Goal: Information Seeking & Learning: Learn about a topic

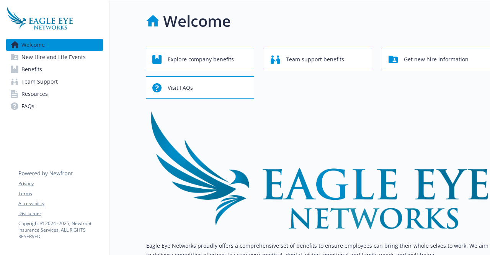
click at [41, 65] on span "Benefits" at bounding box center [31, 69] width 21 height 12
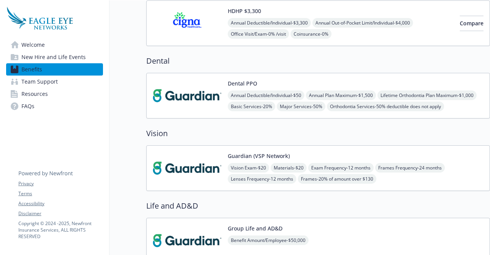
scroll to position [134, 0]
click at [239, 155] on button "Guardian (VSP Network)" at bounding box center [259, 155] width 62 height 8
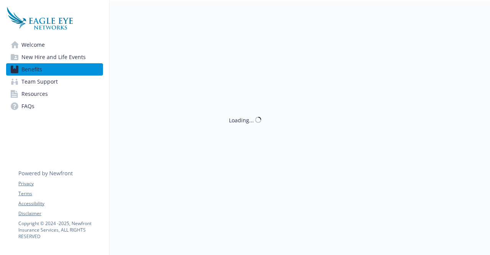
scroll to position [134, 0]
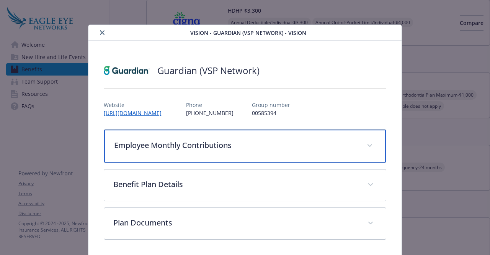
click at [223, 149] on p "Employee Monthly Contributions" at bounding box center [235, 144] width 243 height 11
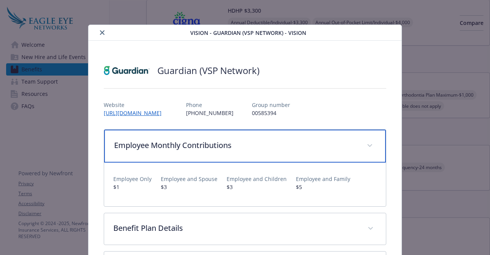
scroll to position [19, 0]
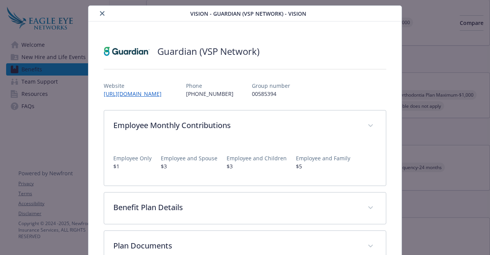
click at [103, 10] on button "close" at bounding box center [102, 13] width 9 height 9
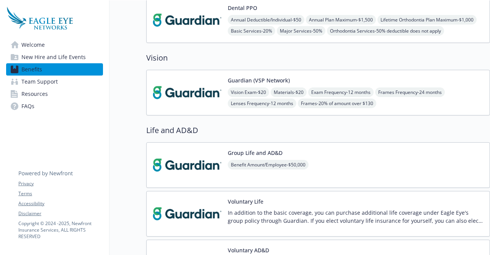
scroll to position [209, 0]
click at [246, 150] on button "Group Life and AD&D" at bounding box center [255, 152] width 55 height 8
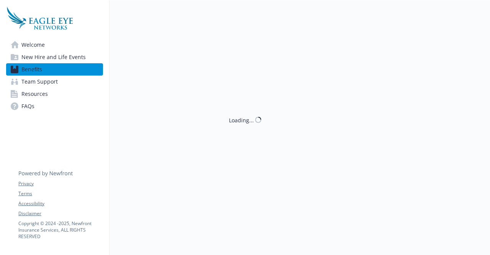
scroll to position [209, 0]
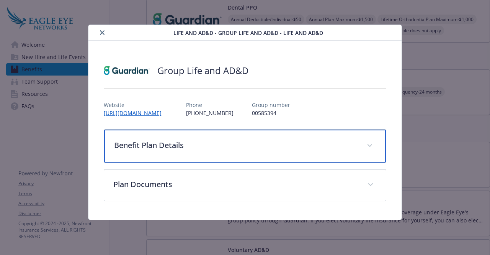
click at [278, 147] on p "Benefit Plan Details" at bounding box center [235, 144] width 243 height 11
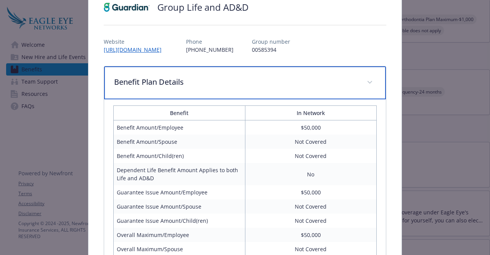
scroll to position [0, 0]
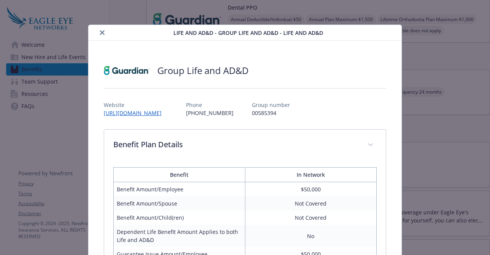
click at [100, 34] on icon "close" at bounding box center [102, 32] width 5 height 5
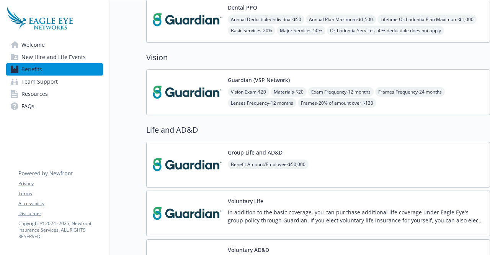
click at [277, 150] on button "Group Life and AD&D" at bounding box center [255, 152] width 55 height 8
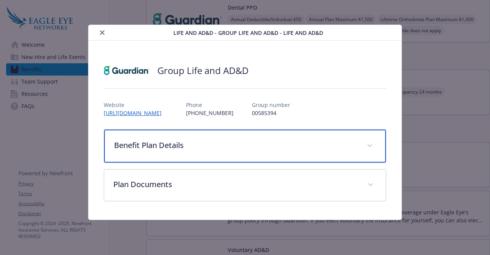
click at [255, 148] on p "Benefit Plan Details" at bounding box center [235, 144] width 243 height 11
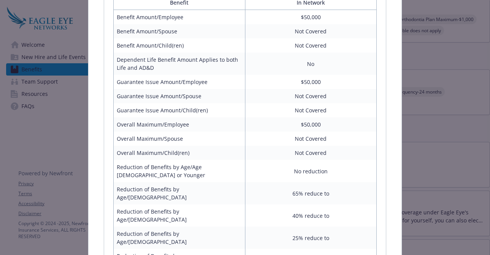
scroll to position [177, 0]
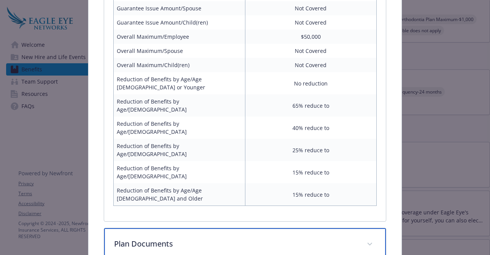
click at [223, 228] on div "Plan Documents" at bounding box center [244, 244] width 281 height 33
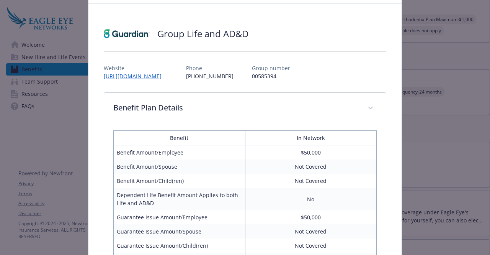
scroll to position [21, 0]
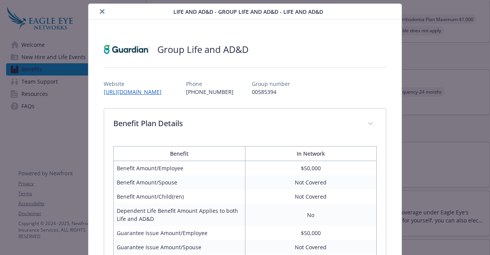
click at [99, 8] on button "close" at bounding box center [102, 11] width 9 height 9
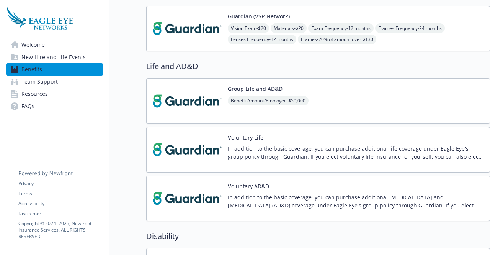
scroll to position [273, 0]
click at [245, 137] on button "Voluntary Life" at bounding box center [246, 137] width 36 height 8
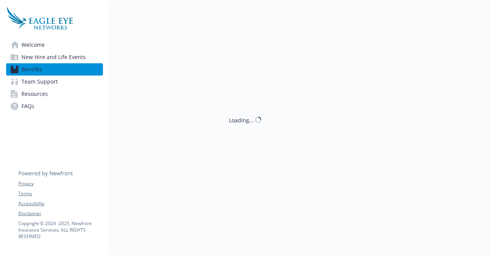
scroll to position [273, 0]
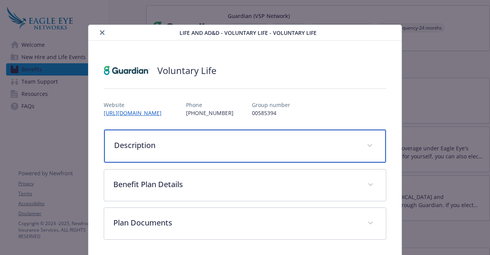
click at [297, 154] on div "Description" at bounding box center [244, 145] width 281 height 33
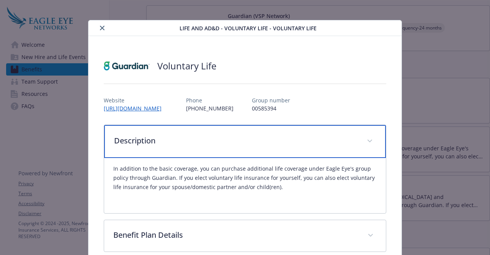
scroll to position [5, 0]
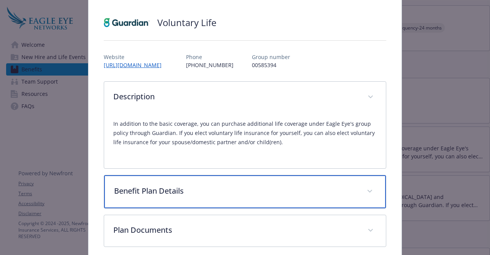
click at [212, 186] on p "Benefit Plan Details" at bounding box center [235, 190] width 243 height 11
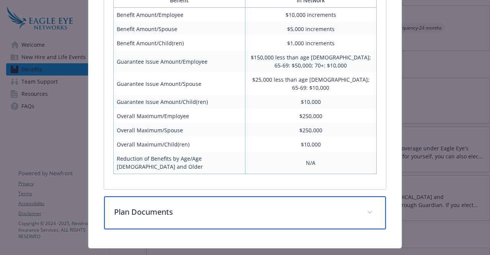
scroll to position [266, 0]
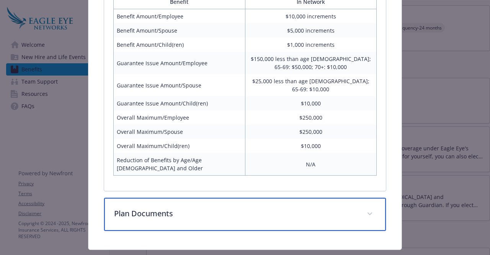
click at [208, 207] on p "Plan Documents" at bounding box center [235, 212] width 243 height 11
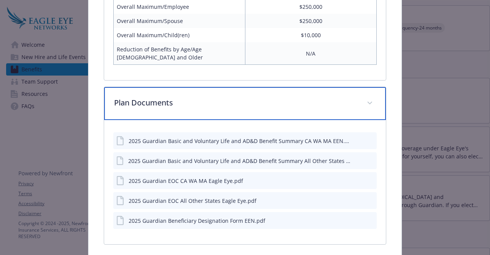
scroll to position [377, 0]
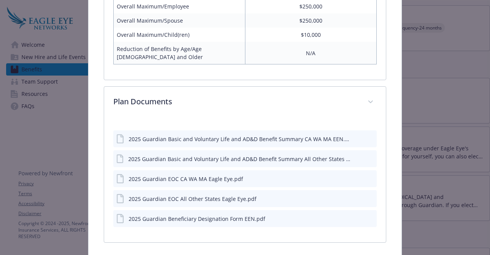
click at [200, 135] on div "2025 Guardian Basic and Voluntary Life and AD&D Benefit Summary CA WA MA EEN.pdf" at bounding box center [240, 139] width 222 height 8
click at [366, 135] on icon "preview file" at bounding box center [369, 137] width 7 height 5
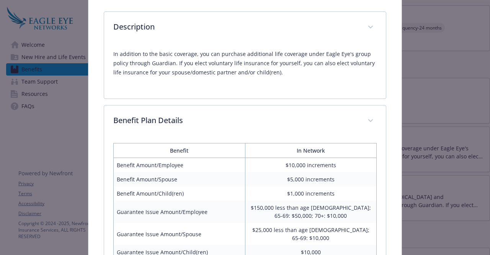
scroll to position [0, 0]
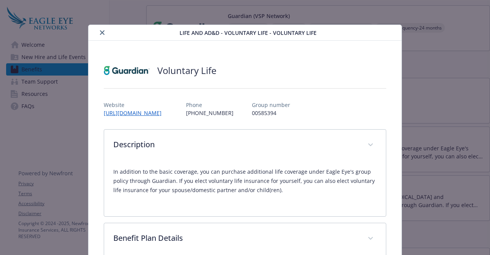
click at [98, 28] on button "close" at bounding box center [102, 32] width 9 height 9
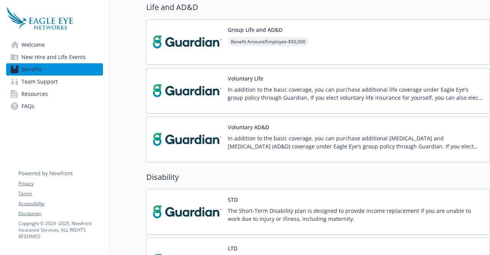
click at [242, 126] on button "Voluntary AD&D" at bounding box center [248, 127] width 41 height 8
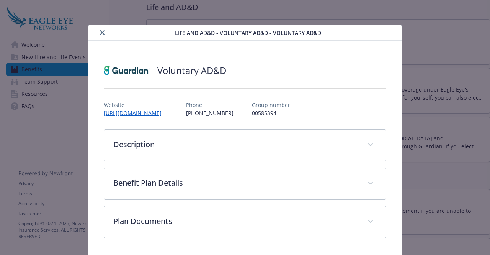
scroll to position [25, 0]
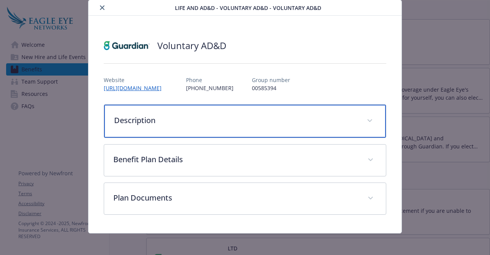
click at [242, 117] on p "Description" at bounding box center [235, 119] width 243 height 11
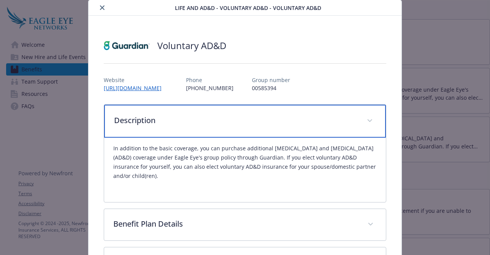
scroll to position [0, 0]
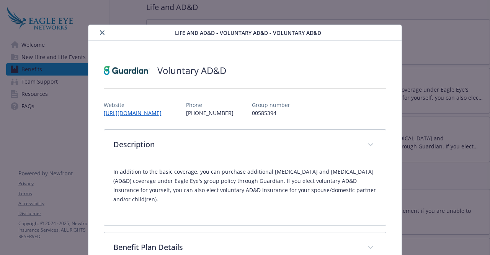
click at [98, 29] on button "close" at bounding box center [102, 32] width 9 height 9
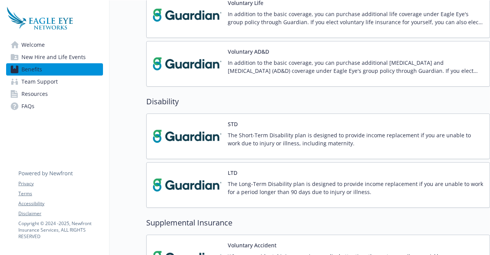
scroll to position [411, 0]
